Goal: Task Accomplishment & Management: Use online tool/utility

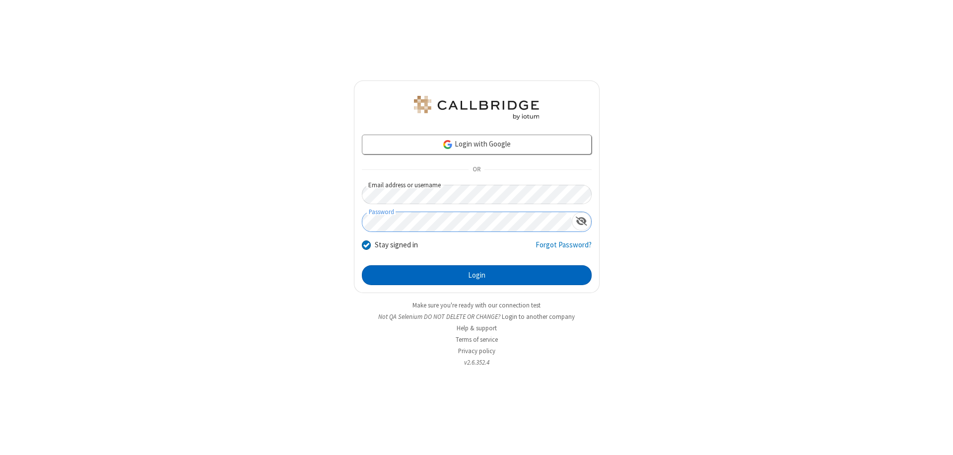
click at [477, 275] on button "Login" at bounding box center [477, 275] width 230 height 20
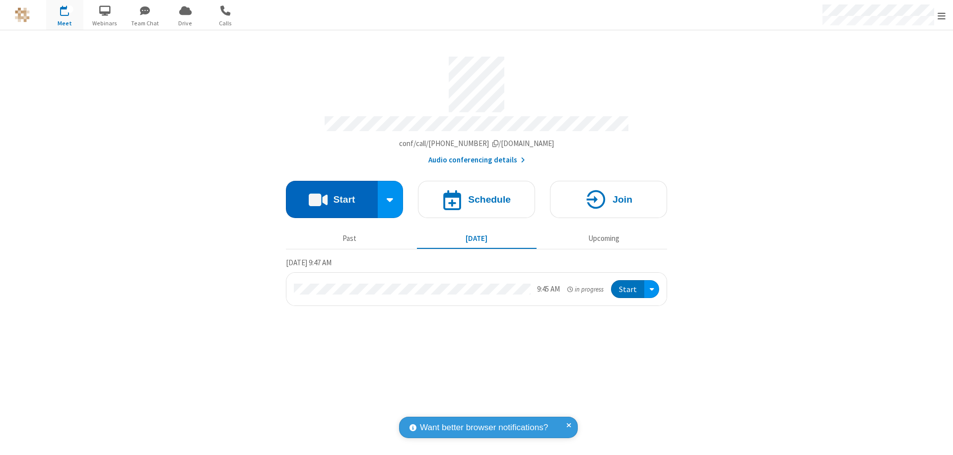
click at [332, 195] on button "Start" at bounding box center [332, 199] width 92 height 37
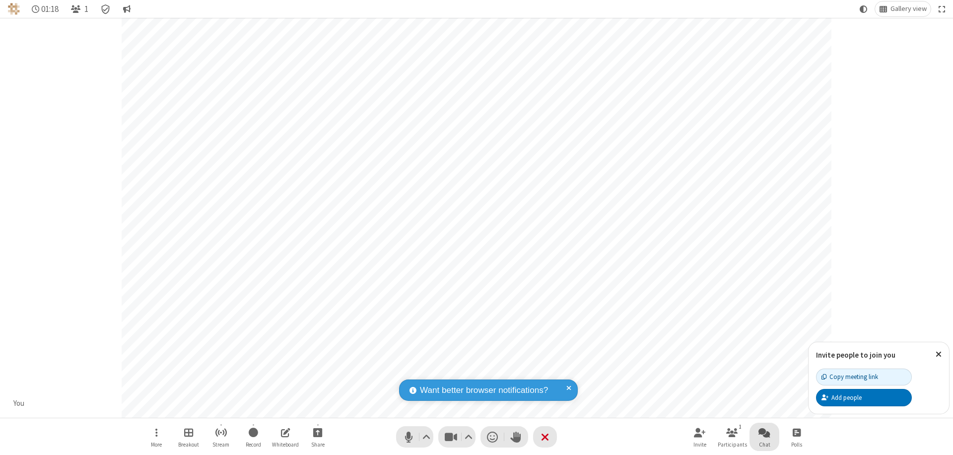
click at [765, 432] on span "Open chat" at bounding box center [765, 432] width 12 height 12
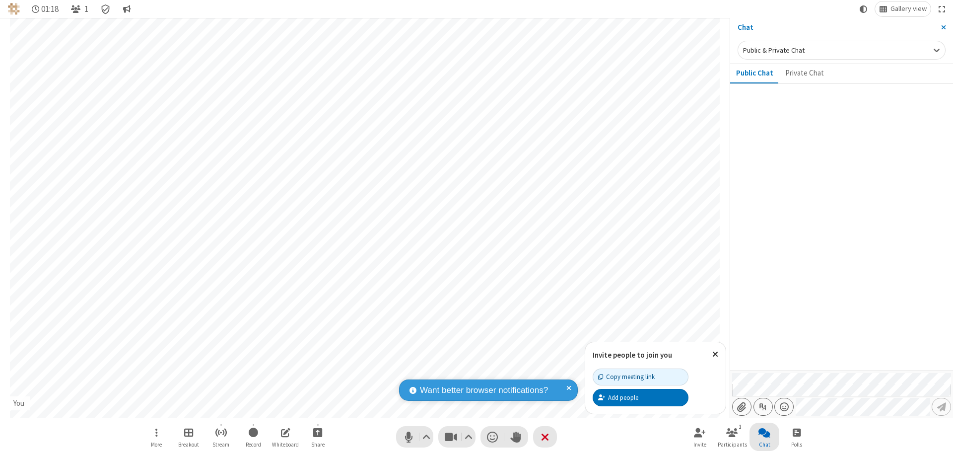
type input "C:\fakepath\doc_test.docx"
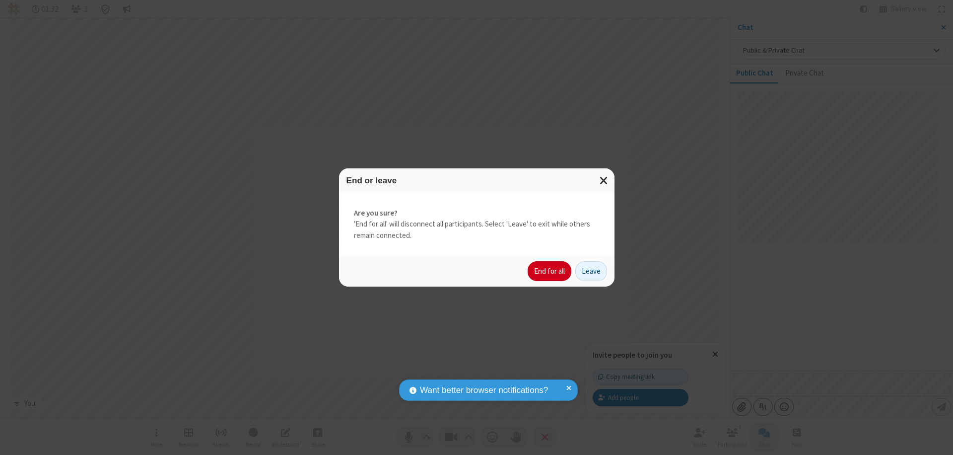
click at [550, 271] on button "End for all" at bounding box center [550, 271] width 44 height 20
